Goal: Information Seeking & Learning: Find contact information

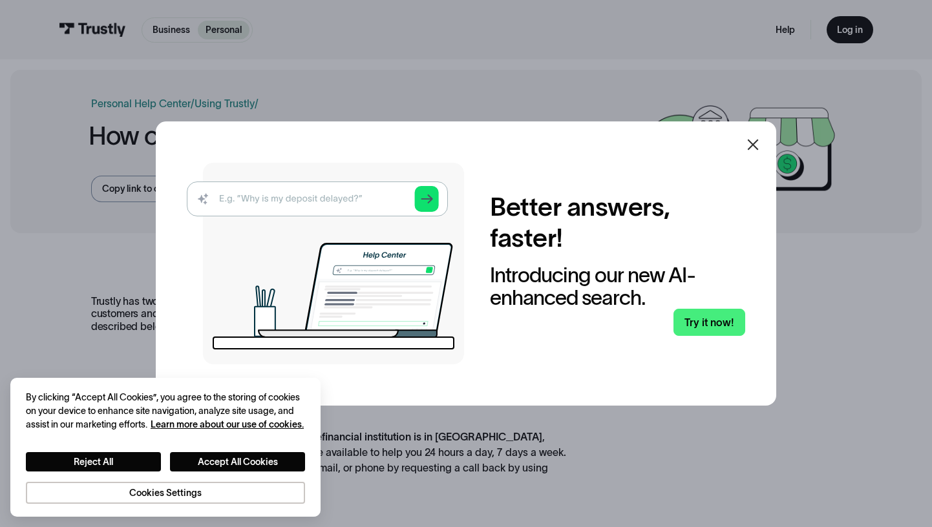
click at [757, 143] on icon at bounding box center [753, 145] width 11 height 11
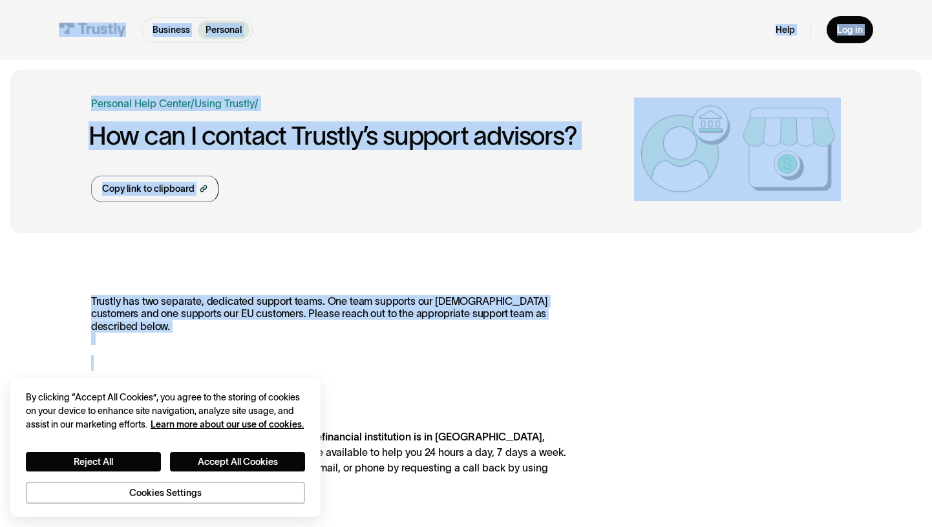
drag, startPoint x: 741, startPoint y: 396, endPoint x: 31, endPoint y: 19, distance: 804.1
click at [54, 23] on div "Business Personal Business Personal Products Open Banking Payments Trustly Pay …" at bounding box center [466, 510] width 932 height 1020
click at [31, 19] on div "Business Personal Business Personal Help Log in Business Personal Help Log in" at bounding box center [466, 29] width 932 height 59
drag, startPoint x: 33, startPoint y: 22, endPoint x: 746, endPoint y: 313, distance: 770.3
click at [745, 311] on div "Business Personal Business Personal Products Open Banking Payments Trustly Pay …" at bounding box center [466, 510] width 932 height 1020
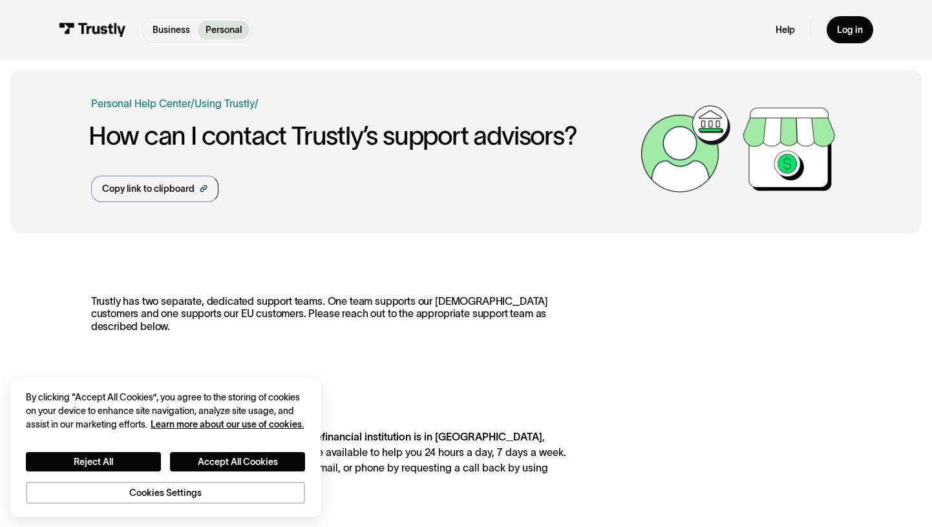
click at [782, 360] on div "Trustly has two separate, dedicated support teams. One team supports our [DEMOG…" at bounding box center [466, 531] width 750 height 472
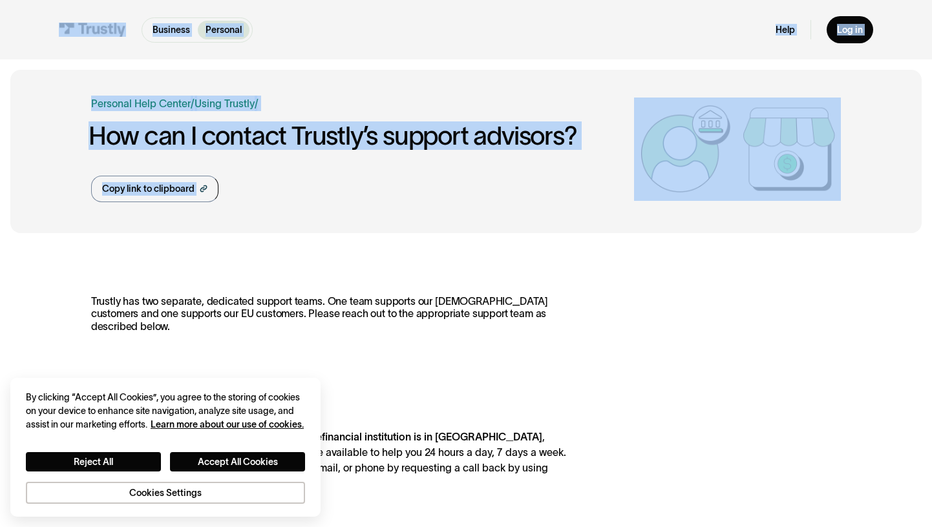
drag, startPoint x: 722, startPoint y: 353, endPoint x: 49, endPoint y: 8, distance: 756.0
click at [49, 8] on div "Business Personal Business Personal Products Open Banking Payments Trustly Pay …" at bounding box center [466, 510] width 932 height 1020
click at [30, 27] on div "Business Personal Business Personal Help Log in Business Personal Help Log in" at bounding box center [466, 29] width 932 height 59
drag, startPoint x: 26, startPoint y: 24, endPoint x: 459, endPoint y: 254, distance: 489.7
click at [459, 254] on div "Business Personal Business Personal Products Open Banking Payments Trustly Pay …" at bounding box center [466, 510] width 932 height 1020
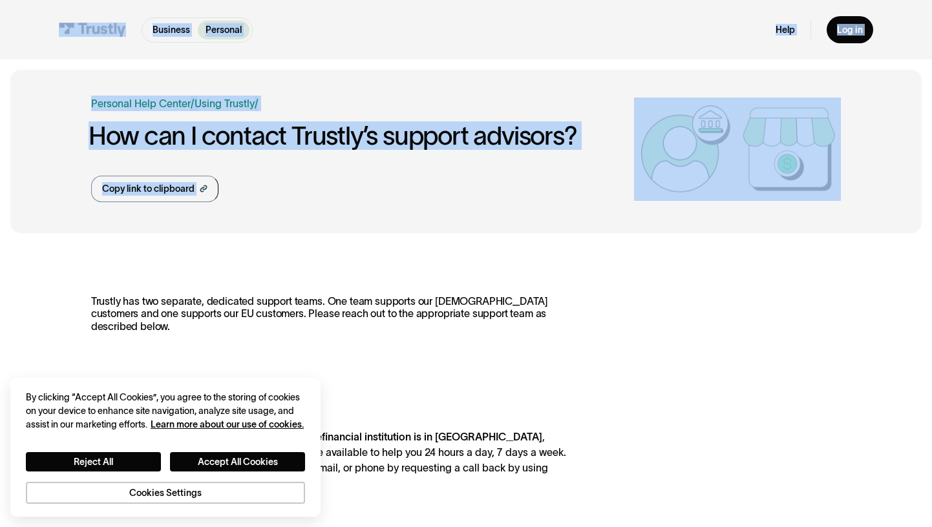
click at [490, 257] on div "Trustly has two separate, dedicated support teams. One team supports our [DEMOG…" at bounding box center [465, 532] width 911 height 576
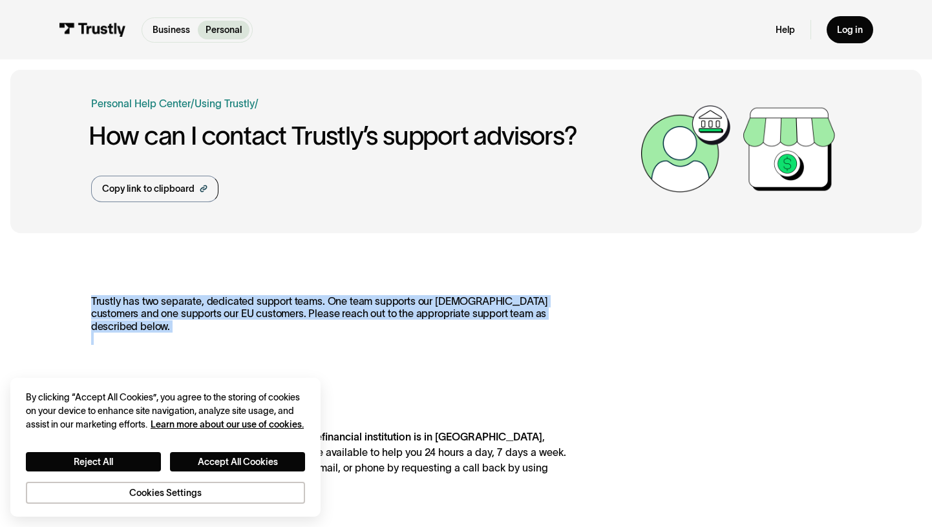
drag, startPoint x: 539, startPoint y: 316, endPoint x: 574, endPoint y: 336, distance: 40.8
click at [574, 336] on div "Trustly has two separate, dedicated support teams. One team supports our [DEMOG…" at bounding box center [465, 532] width 911 height 576
click at [574, 335] on div "Trustly has two separate, dedicated support teams. One team supports our [DEMOG…" at bounding box center [466, 531] width 750 height 472
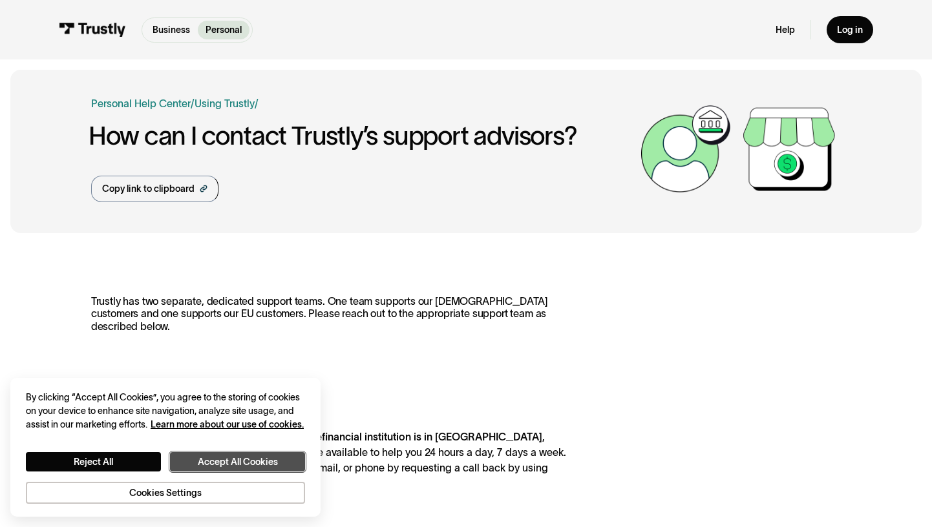
click at [236, 458] on button "Accept All Cookies" at bounding box center [237, 461] width 135 height 19
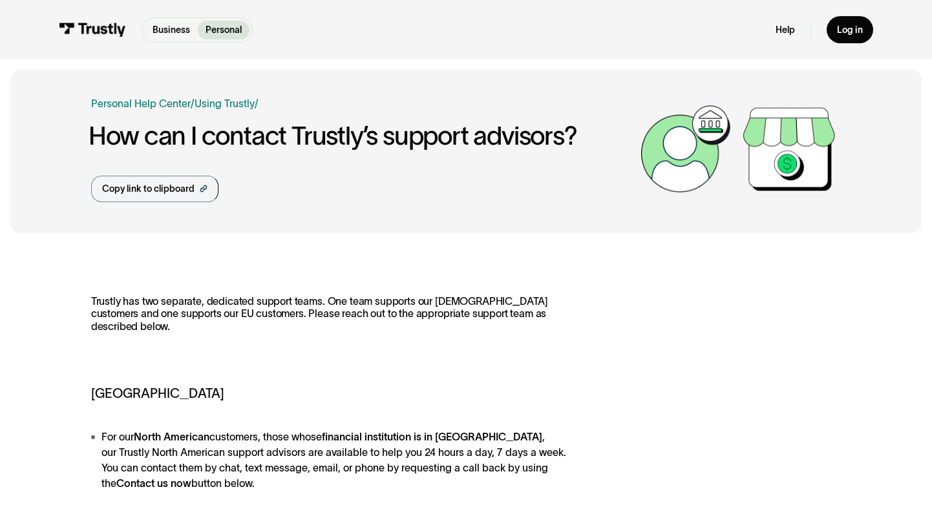
drag, startPoint x: 95, startPoint y: 437, endPoint x: 217, endPoint y: 489, distance: 132.9
click at [217, 489] on li "For our [DEMOGRAPHIC_DATA] customers, those whose financial institution is in […" at bounding box center [332, 460] width 483 height 62
click at [216, 488] on li "For our [DEMOGRAPHIC_DATA] customers, those whose financial institution is in […" at bounding box center [332, 460] width 483 height 62
drag, startPoint x: 223, startPoint y: 487, endPoint x: 85, endPoint y: 442, distance: 145.5
click at [85, 442] on div "Trustly has two separate, dedicated support teams. One team supports our [DEMOG…" at bounding box center [465, 532] width 911 height 576
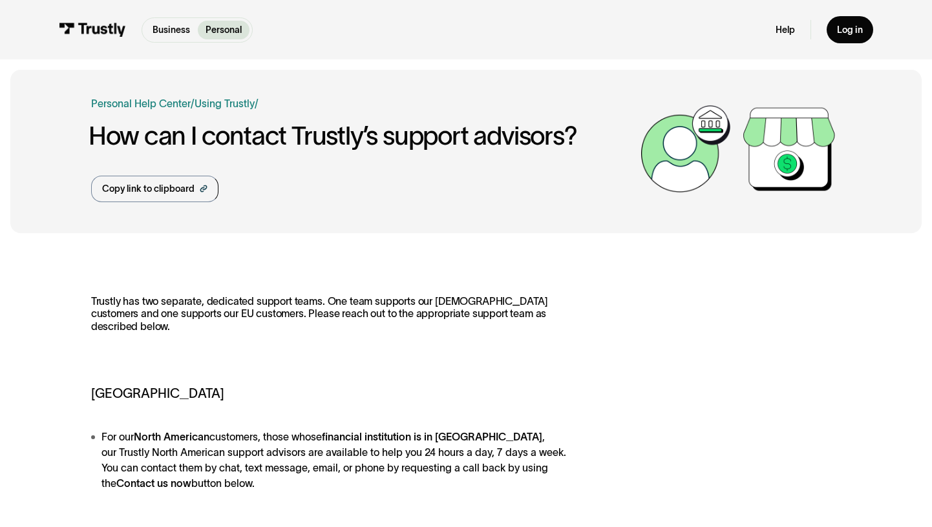
click at [97, 436] on li "For our [DEMOGRAPHIC_DATA] customers, those whose financial institution is in […" at bounding box center [332, 460] width 483 height 62
click at [125, 439] on li "For our [DEMOGRAPHIC_DATA] customers, those whose financial institution is in […" at bounding box center [332, 460] width 483 height 62
drag, startPoint x: 125, startPoint y: 439, endPoint x: 140, endPoint y: 440, distance: 14.2
click at [126, 439] on li "For our [DEMOGRAPHIC_DATA] customers, those whose financial institution is in […" at bounding box center [332, 460] width 483 height 62
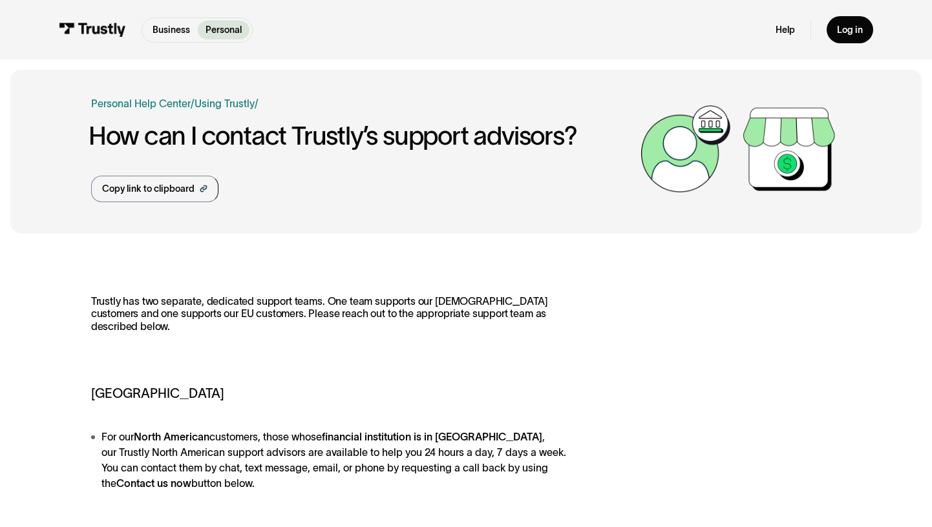
click at [140, 440] on strong "North American" at bounding box center [172, 437] width 76 height 12
click at [131, 441] on li "For our [DEMOGRAPHIC_DATA] customers, those whose financial institution is in […" at bounding box center [332, 460] width 483 height 62
click at [134, 439] on li "For our [DEMOGRAPHIC_DATA] customers, those whose financial institution is in […" at bounding box center [332, 460] width 483 height 62
click at [183, 439] on strong "North American" at bounding box center [172, 437] width 76 height 12
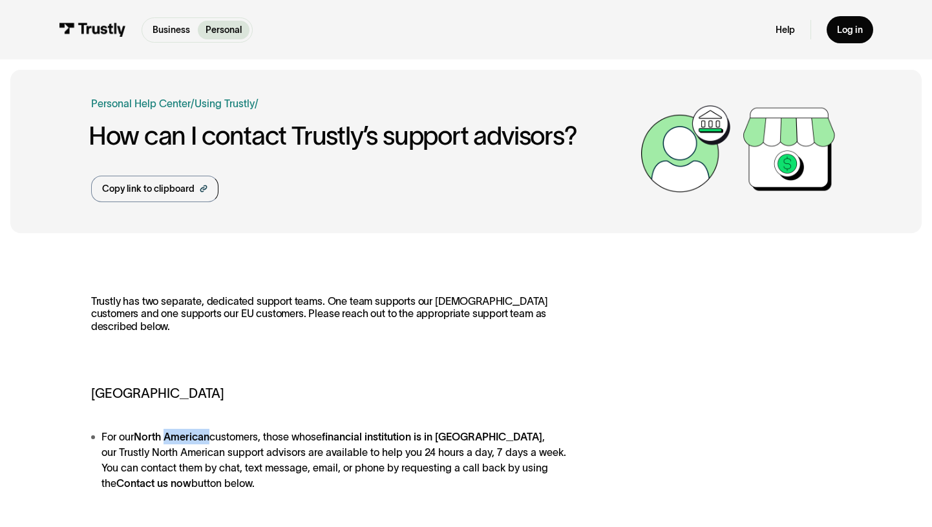
click at [183, 439] on strong "North American" at bounding box center [172, 437] width 76 height 12
click at [399, 443] on strong "financial institution is in [GEOGRAPHIC_DATA]" at bounding box center [432, 437] width 220 height 12
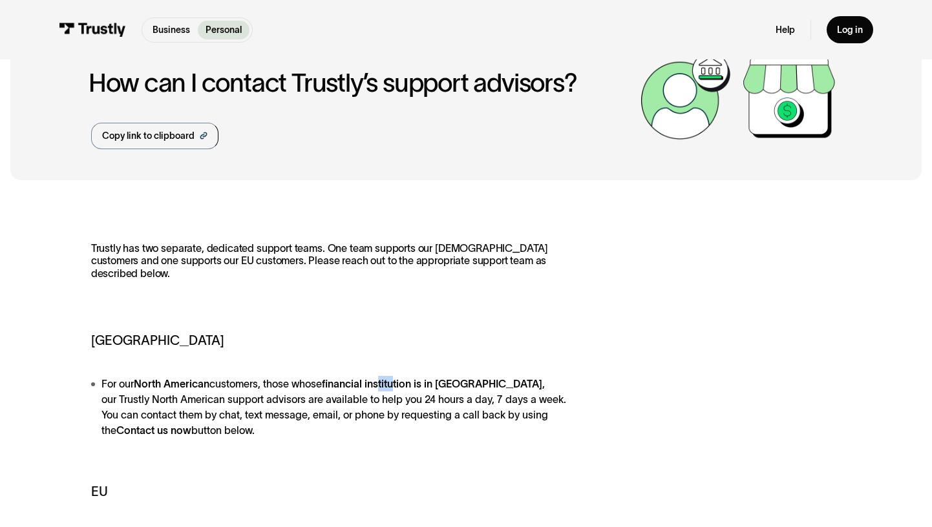
scroll to position [236, 0]
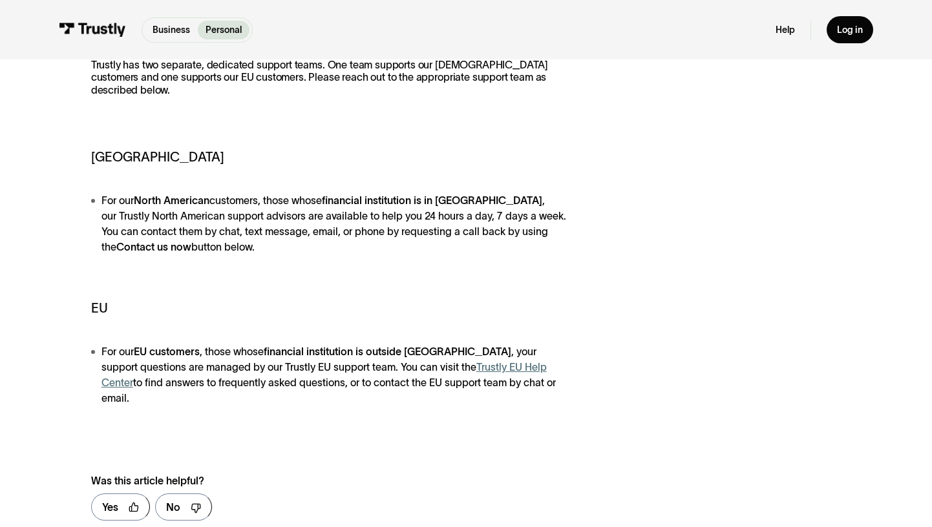
click at [423, 403] on div "Trustly has two separate, dedicated support teams. One team supports our [DEMOG…" at bounding box center [466, 295] width 750 height 472
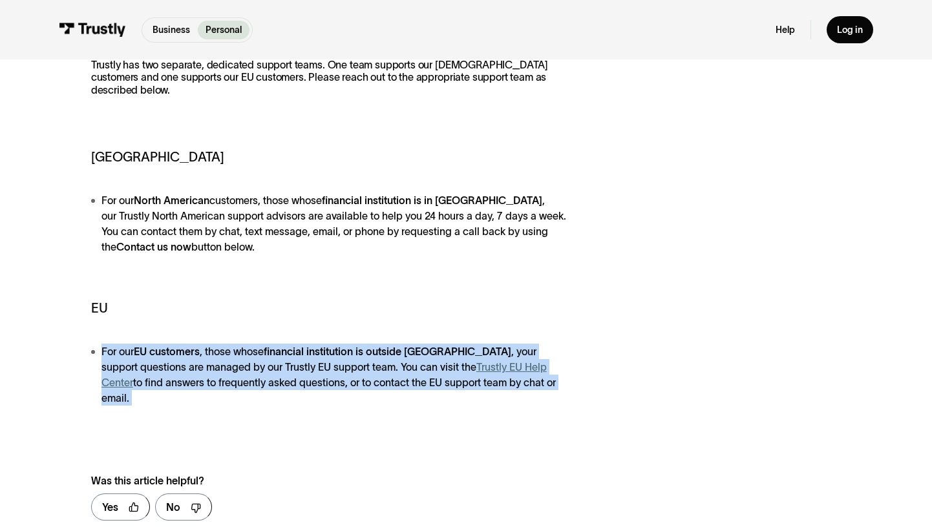
drag, startPoint x: 584, startPoint y: 381, endPoint x: 24, endPoint y: 359, distance: 560.6
click at [24, 359] on div "Trustly has two separate, dedicated support teams. One team supports our [DEMOG…" at bounding box center [465, 295] width 911 height 576
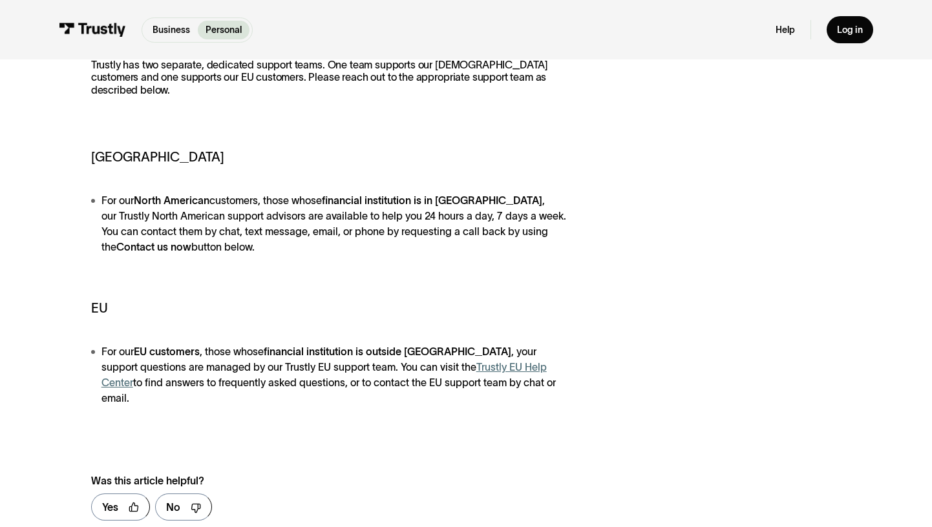
click at [74, 346] on div "Trustly has two separate, dedicated support teams. One team supports our [DEMOG…" at bounding box center [465, 295] width 911 height 576
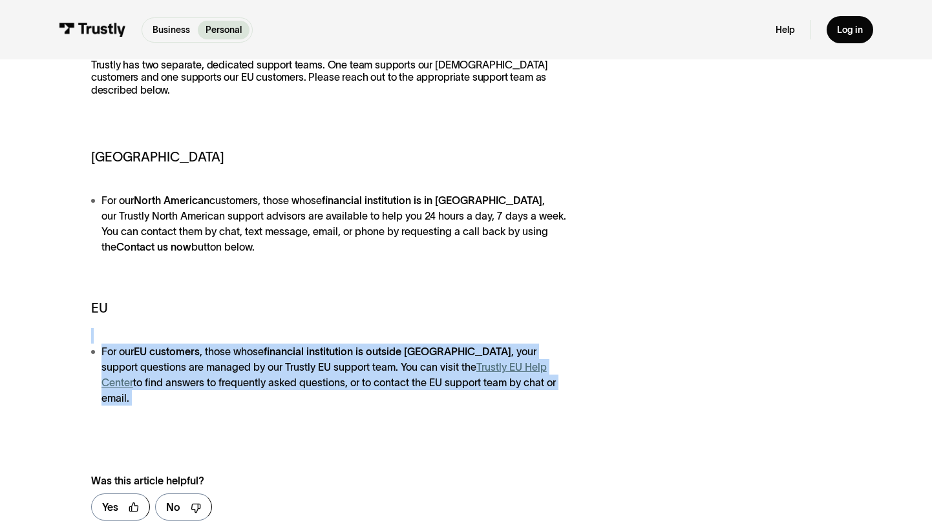
drag, startPoint x: 74, startPoint y: 346, endPoint x: 564, endPoint y: 403, distance: 493.1
click at [564, 403] on div "Trustly has two separate, dedicated support teams. One team supports our [DEMOG…" at bounding box center [465, 295] width 911 height 576
click at [564, 403] on div "Trustly has two separate, dedicated support teams. One team supports our [DEMOG…" at bounding box center [466, 295] width 750 height 472
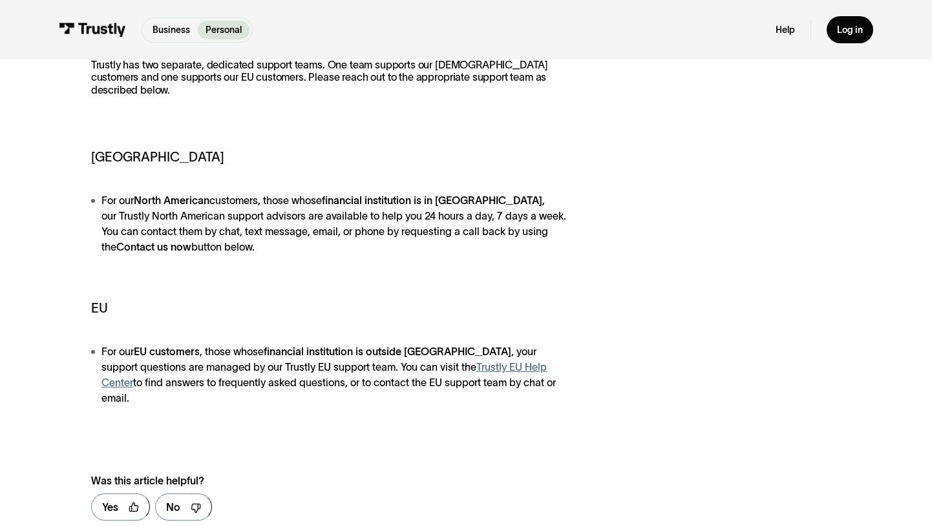
click at [564, 403] on div "Trustly has two separate, dedicated support teams. One team supports our [DEMOG…" at bounding box center [466, 295] width 750 height 472
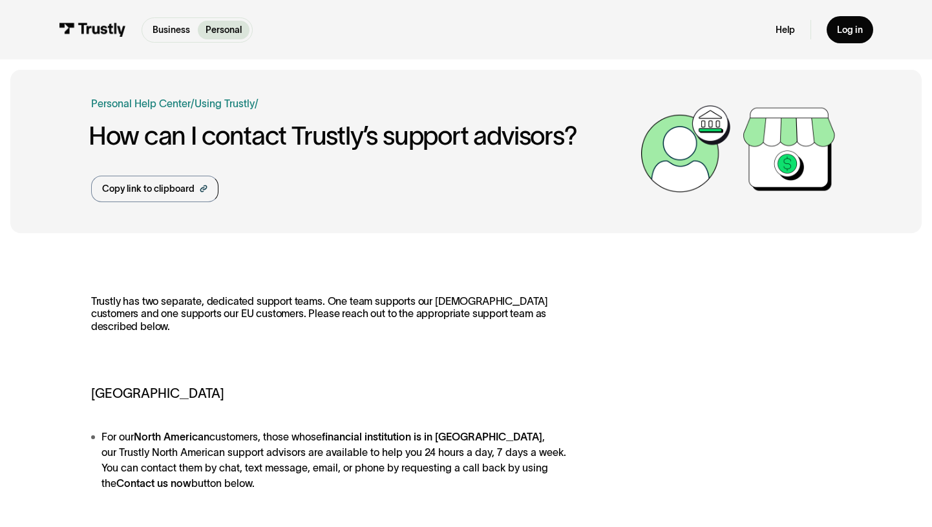
click at [304, 308] on p "Trustly has two separate, dedicated support teams. One team supports our [DEMOG…" at bounding box center [332, 320] width 483 height 50
click at [308, 311] on p "Trustly has two separate, dedicated support teams. One team supports our [DEMOG…" at bounding box center [332, 320] width 483 height 50
click at [319, 315] on p "Trustly has two separate, dedicated support teams. One team supports our [DEMOG…" at bounding box center [332, 320] width 483 height 50
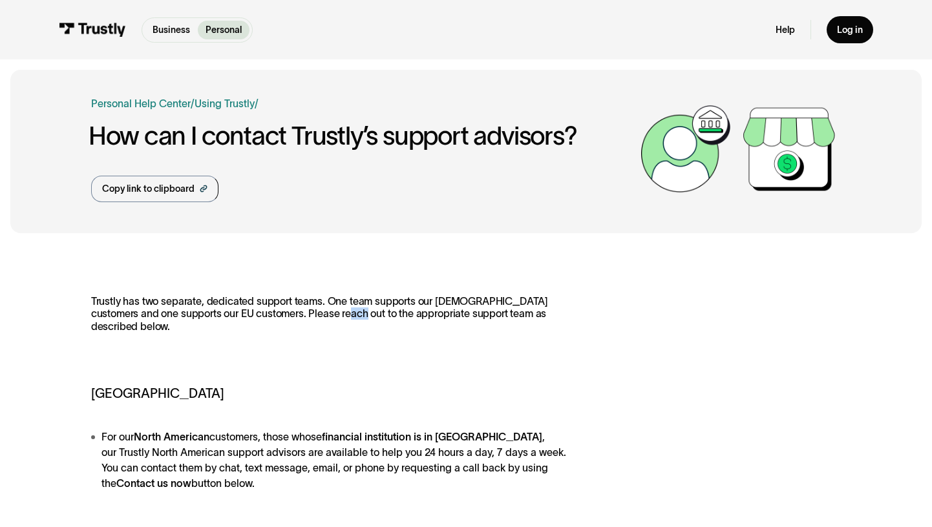
click at [319, 315] on p "Trustly has two separate, dedicated support teams. One team supports our [DEMOG…" at bounding box center [332, 320] width 483 height 50
click at [342, 318] on p "Trustly has two separate, dedicated support teams. One team supports our [DEMOG…" at bounding box center [332, 320] width 483 height 50
drag, startPoint x: 342, startPoint y: 318, endPoint x: 351, endPoint y: 317, distance: 8.5
click at [343, 317] on p "Trustly has two separate, dedicated support teams. One team supports our [DEMOG…" at bounding box center [332, 320] width 483 height 50
click at [393, 313] on p "Trustly has two separate, dedicated support teams. One team supports our [DEMOG…" at bounding box center [332, 320] width 483 height 50
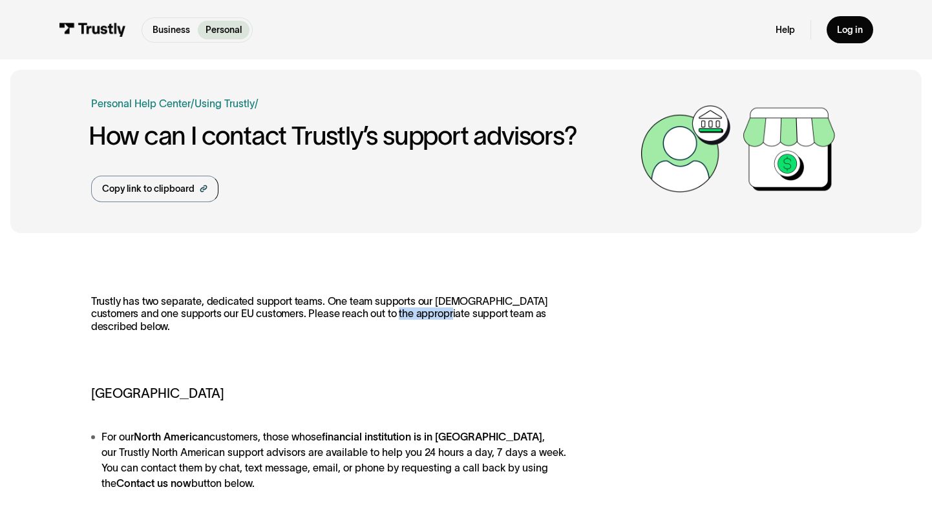
click at [393, 313] on p "Trustly has two separate, dedicated support teams. One team supports our [DEMOG…" at bounding box center [332, 320] width 483 height 50
drag, startPoint x: 450, startPoint y: 309, endPoint x: 560, endPoint y: 313, distance: 109.9
click at [560, 313] on p "Trustly has two separate, dedicated support teams. One team supports our [DEMOG…" at bounding box center [332, 320] width 483 height 50
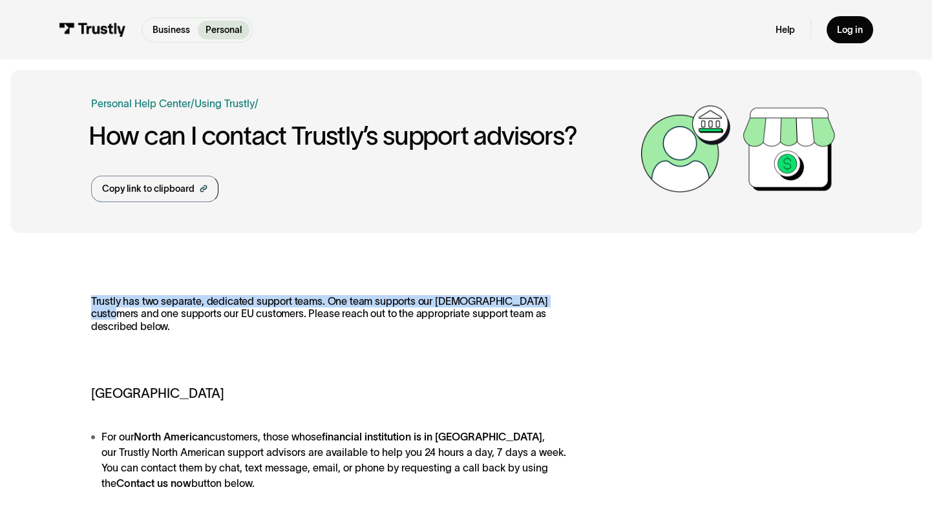
drag, startPoint x: 613, startPoint y: 307, endPoint x: 61, endPoint y: 299, distance: 551.8
click at [61, 299] on div "Trustly has two separate, dedicated support teams. One team supports our [DEMOG…" at bounding box center [465, 532] width 911 height 576
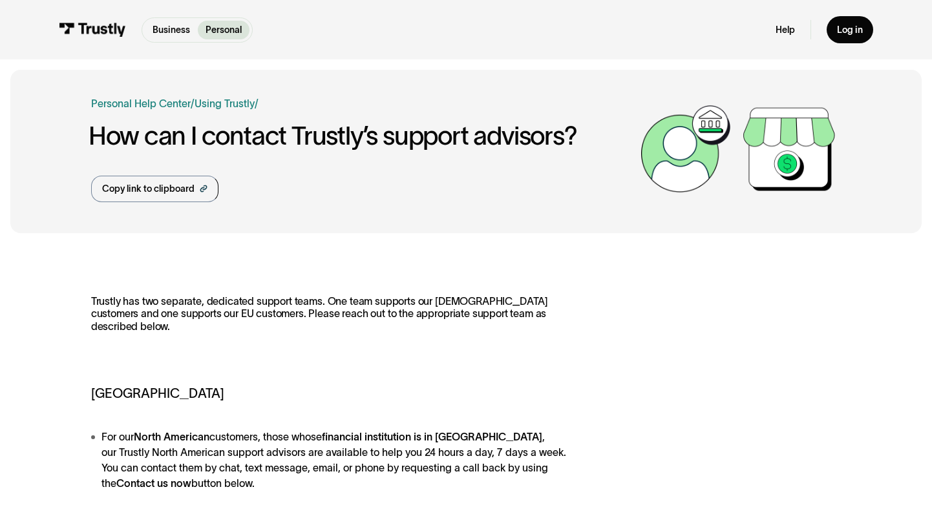
click at [63, 306] on div "Trustly has two separate, dedicated support teams. One team supports our [DEMOG…" at bounding box center [465, 532] width 911 height 576
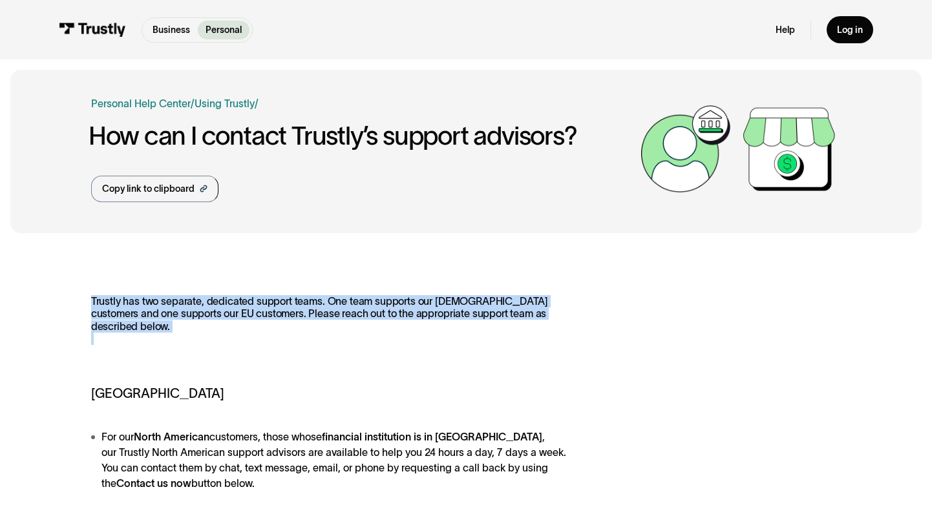
drag, startPoint x: 109, startPoint y: 306, endPoint x: 574, endPoint y: 337, distance: 466.2
click at [574, 337] on div "Trustly has two separate, dedicated support teams. One team supports our [DEMOG…" at bounding box center [465, 532] width 911 height 576
click at [574, 337] on div "Trustly has two separate, dedicated support teams. One team supports our [DEMOG…" at bounding box center [466, 531] width 750 height 472
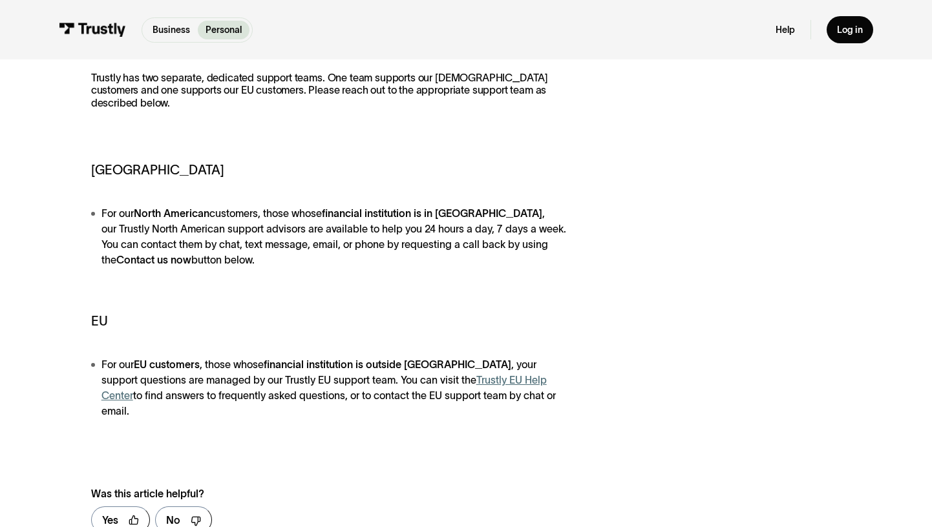
scroll to position [233, 0]
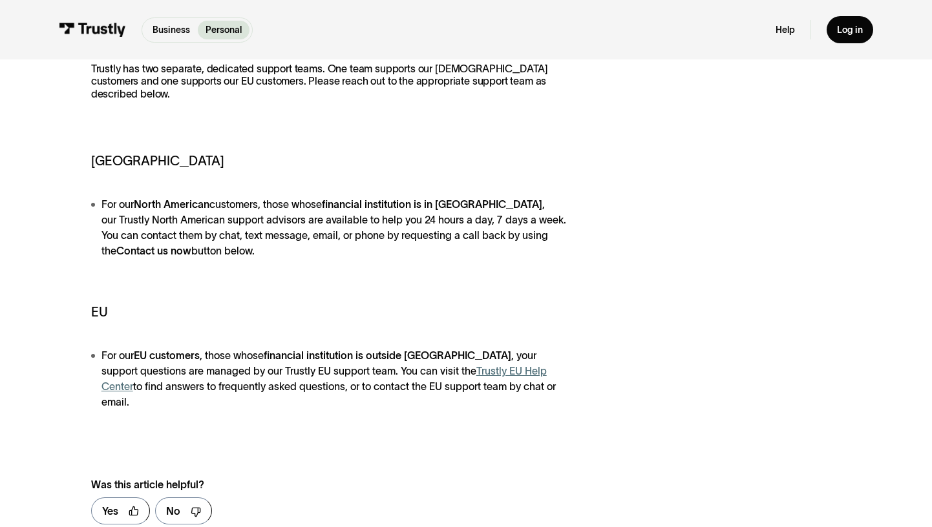
drag, startPoint x: 579, startPoint y: 307, endPoint x: 590, endPoint y: 387, distance: 80.9
click at [590, 387] on div "Trustly has two separate, dedicated support teams. One team supports our [DEMOG…" at bounding box center [466, 299] width 750 height 472
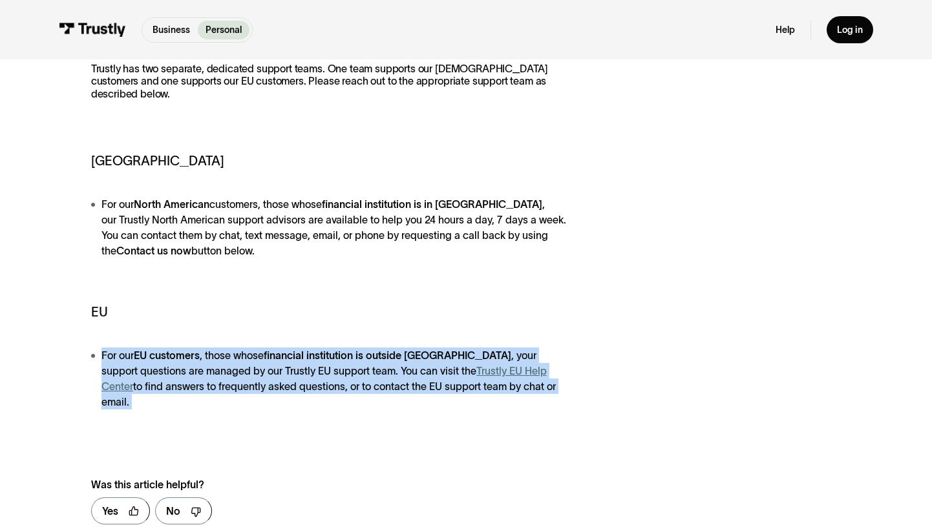
drag, startPoint x: 590, startPoint y: 387, endPoint x: 79, endPoint y: 359, distance: 511.2
click at [79, 359] on div "Trustly has two separate, dedicated support teams. One team supports our [DEMOG…" at bounding box center [465, 299] width 911 height 576
click at [81, 357] on div "Trustly has two separate, dedicated support teams. One team supports our [DEMOG…" at bounding box center [465, 299] width 911 height 576
drag, startPoint x: 81, startPoint y: 357, endPoint x: 569, endPoint y: 395, distance: 490.0
click at [569, 395] on div "Trustly has two separate, dedicated support teams. One team supports our [DEMOG…" at bounding box center [465, 299] width 911 height 576
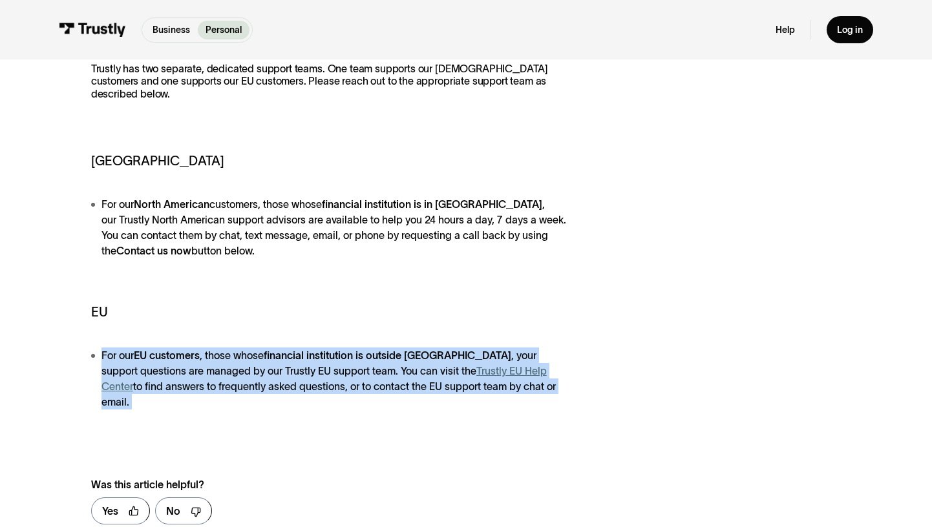
click at [572, 392] on li "For our EU customers , those whose financial institution is outside [GEOGRAPHIC…" at bounding box center [332, 379] width 483 height 62
click at [560, 391] on li "For our EU customers , those whose financial institution is outside [GEOGRAPHIC…" at bounding box center [332, 379] width 483 height 62
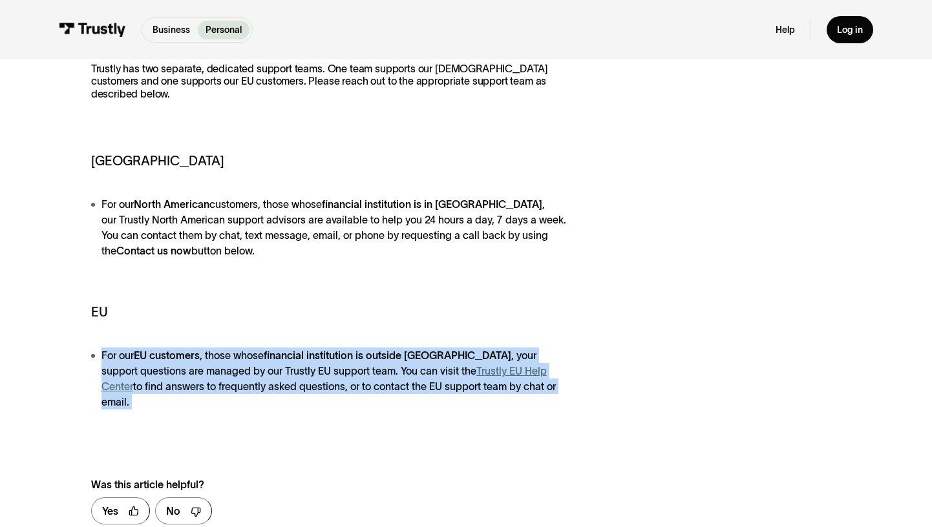
click at [560, 391] on li "For our EU customers , those whose financial institution is outside [GEOGRAPHIC…" at bounding box center [332, 379] width 483 height 62
click at [569, 386] on li "For our EU customers , those whose financial institution is outside [GEOGRAPHIC…" at bounding box center [332, 379] width 483 height 62
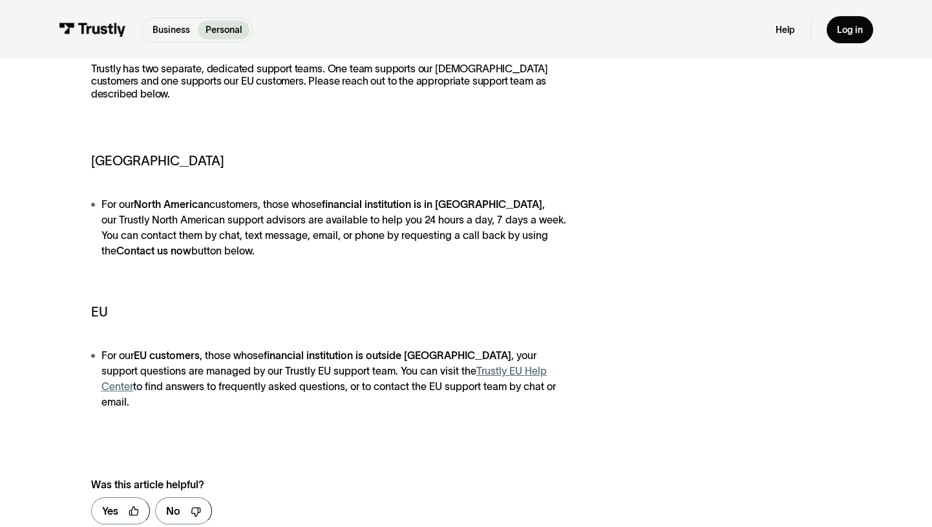
click at [574, 411] on div "Trustly has two separate, dedicated support teams. One team supports our [DEMOG…" at bounding box center [466, 299] width 750 height 472
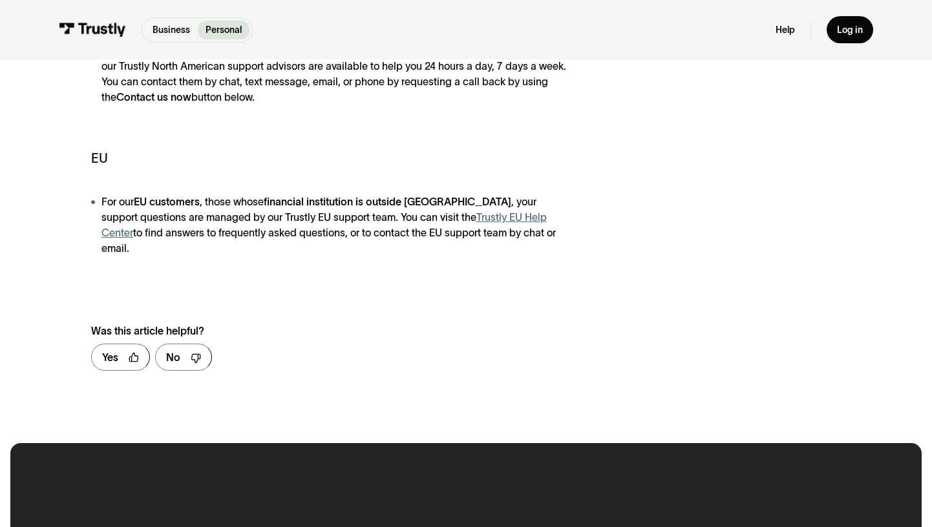
scroll to position [395, 0]
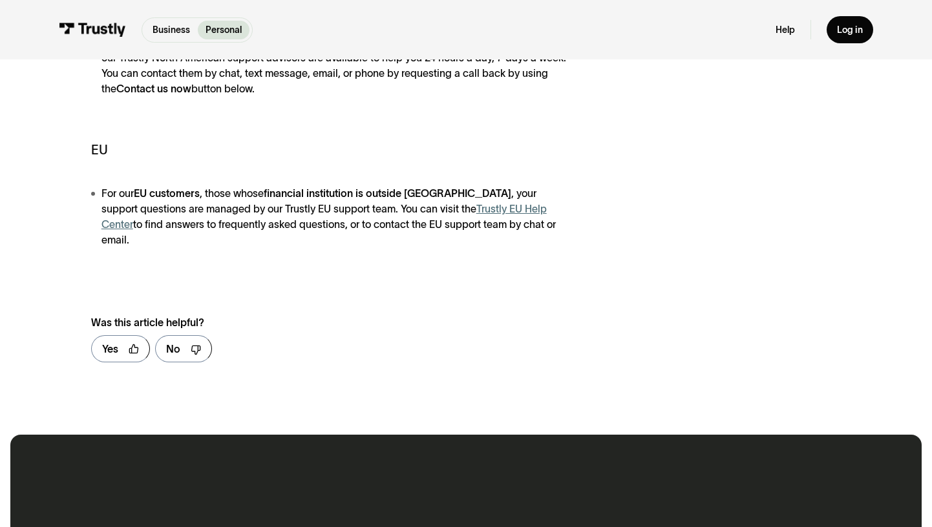
click at [428, 229] on li "For our EU customers , those whose financial institution is outside [GEOGRAPHIC…" at bounding box center [332, 216] width 483 height 62
click at [503, 244] on div "Trustly has two separate, dedicated support teams. One team supports our [DEMOG…" at bounding box center [466, 136] width 750 height 472
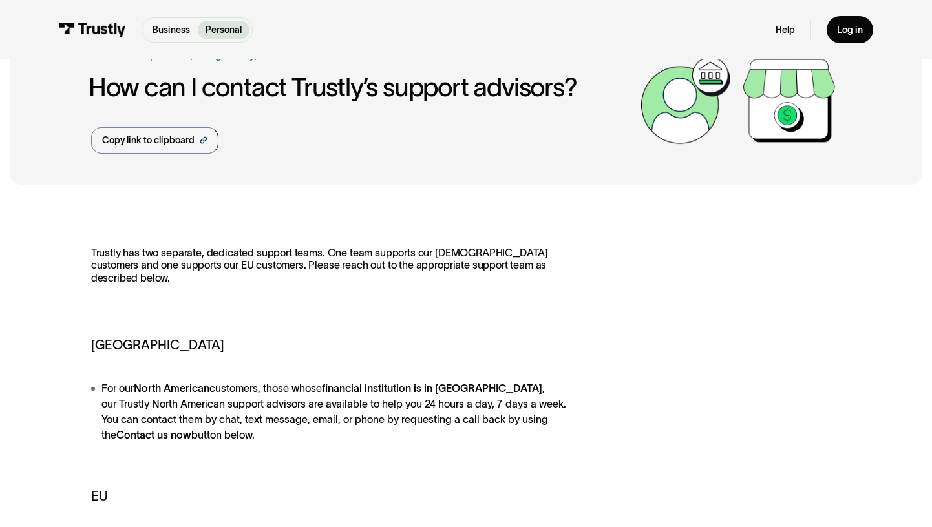
scroll to position [0, 0]
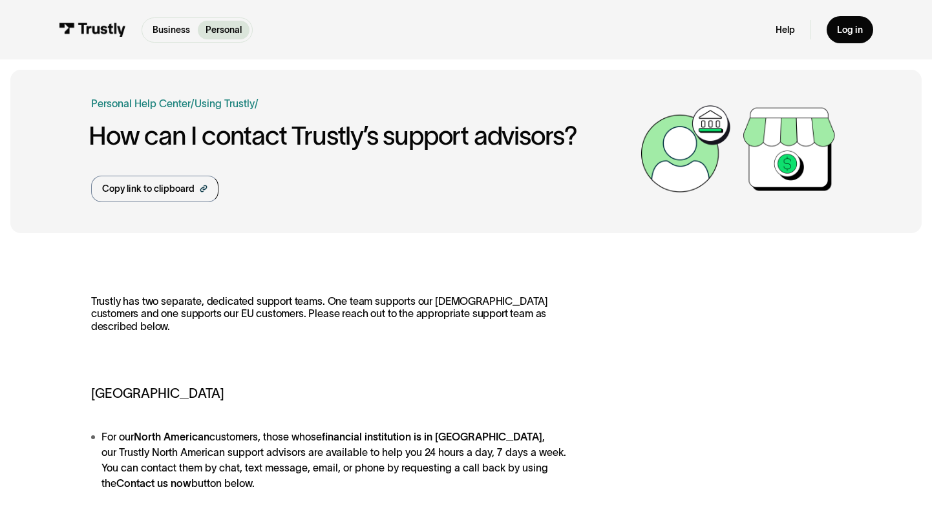
click at [798, 23] on div "Help Log in" at bounding box center [824, 29] width 98 height 27
click at [777, 30] on div "Business Personal Business Personal Help Log in Business Personal Help Log in" at bounding box center [466, 29] width 815 height 59
click at [784, 28] on link "Help" at bounding box center [784, 30] width 19 height 12
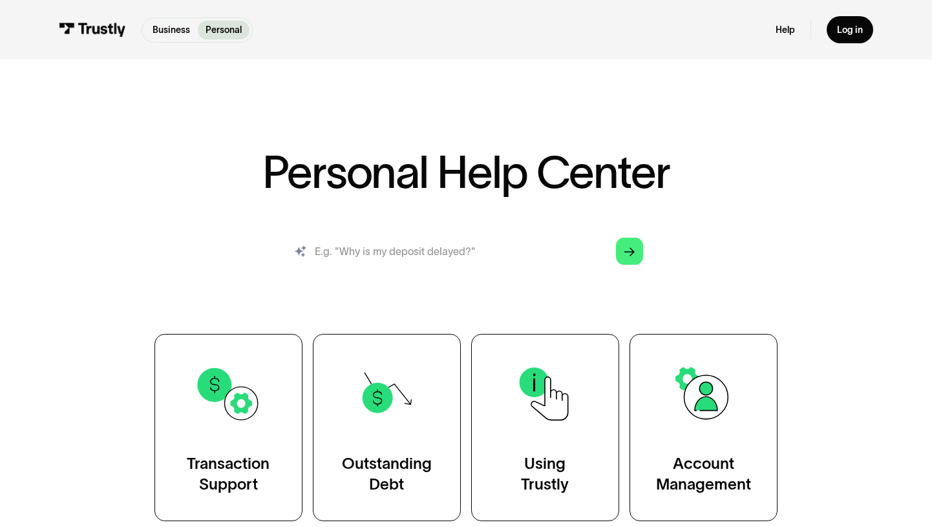
click at [454, 271] on input "search" at bounding box center [465, 251] width 375 height 41
click at [454, 259] on input "search" at bounding box center [465, 251] width 375 height 41
click at [457, 249] on input "search" at bounding box center [465, 251] width 375 height 41
click at [483, 249] on input "search" at bounding box center [465, 251] width 375 height 41
drag, startPoint x: 483, startPoint y: 249, endPoint x: 577, endPoint y: 250, distance: 94.3
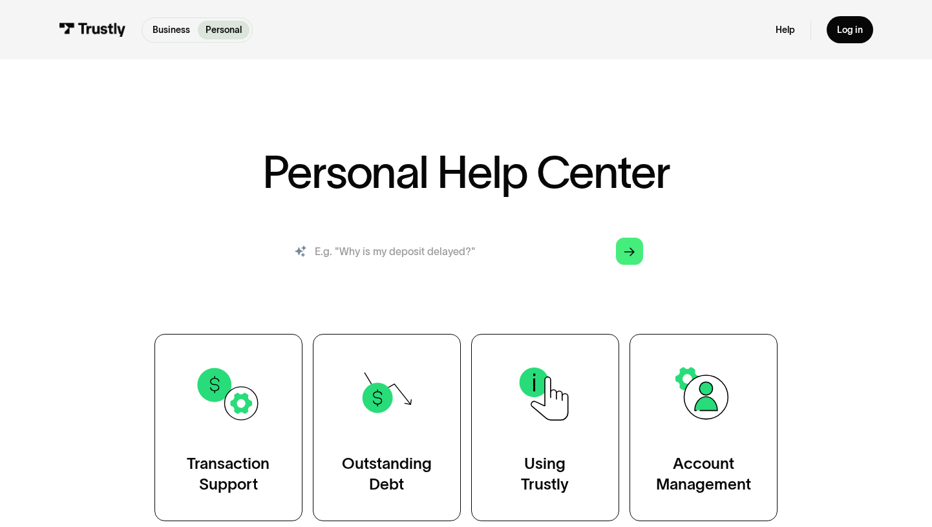
click at [487, 250] on input "search" at bounding box center [465, 251] width 375 height 41
click at [634, 244] on link "Arrow Right" at bounding box center [629, 251] width 27 height 27
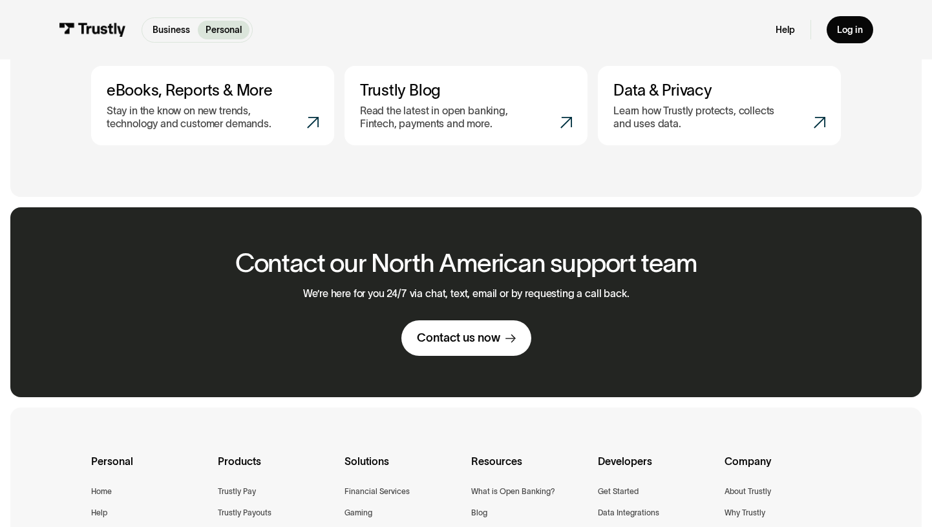
scroll to position [688, 0]
click at [437, 333] on div "Contact us now" at bounding box center [458, 338] width 83 height 15
